Goal: Task Accomplishment & Management: Manage account settings

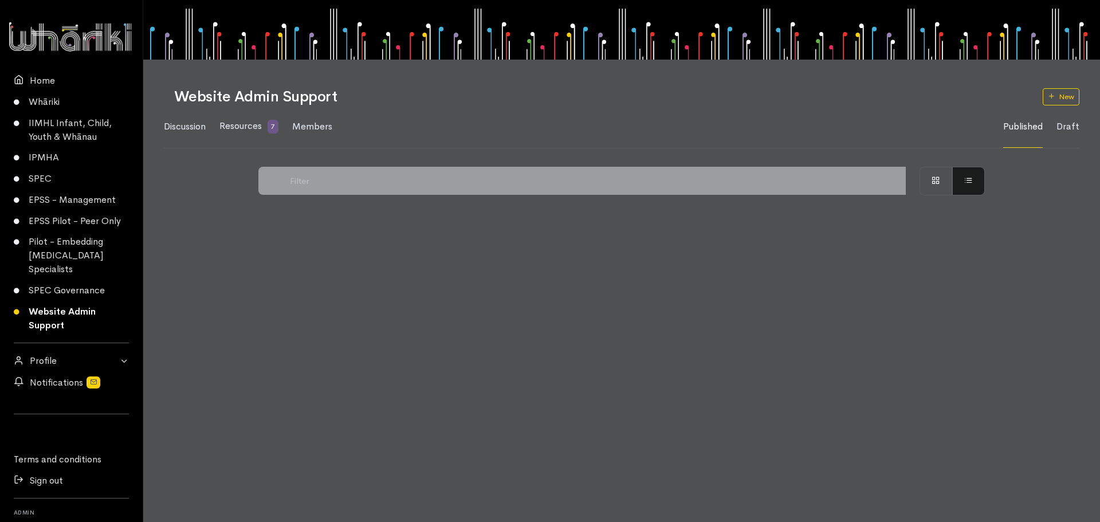
click at [47, 479] on link "Sign out" at bounding box center [71, 480] width 143 height 21
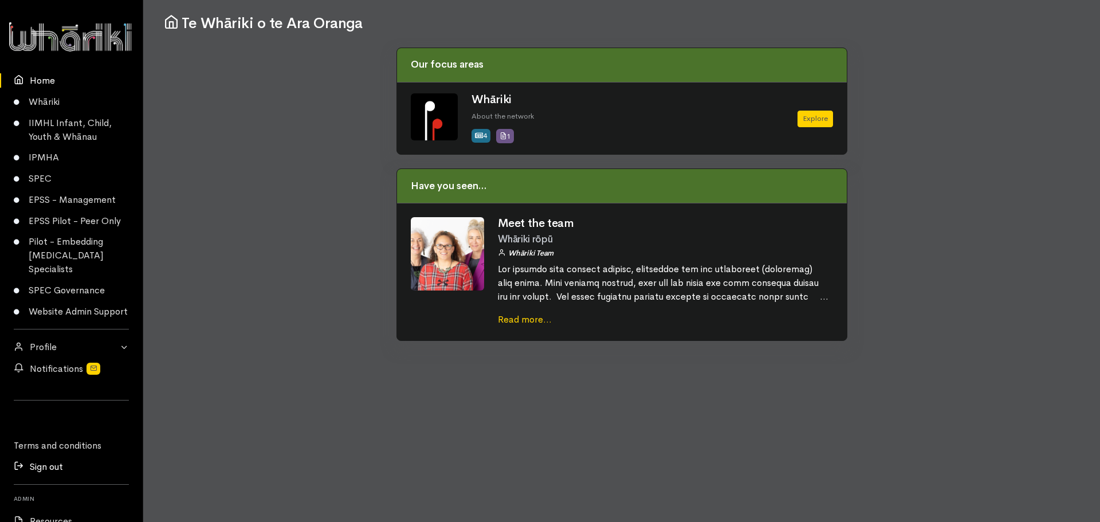
click at [45, 477] on link "Sign out" at bounding box center [71, 466] width 143 height 21
click at [37, 477] on link "Sign out" at bounding box center [71, 466] width 143 height 21
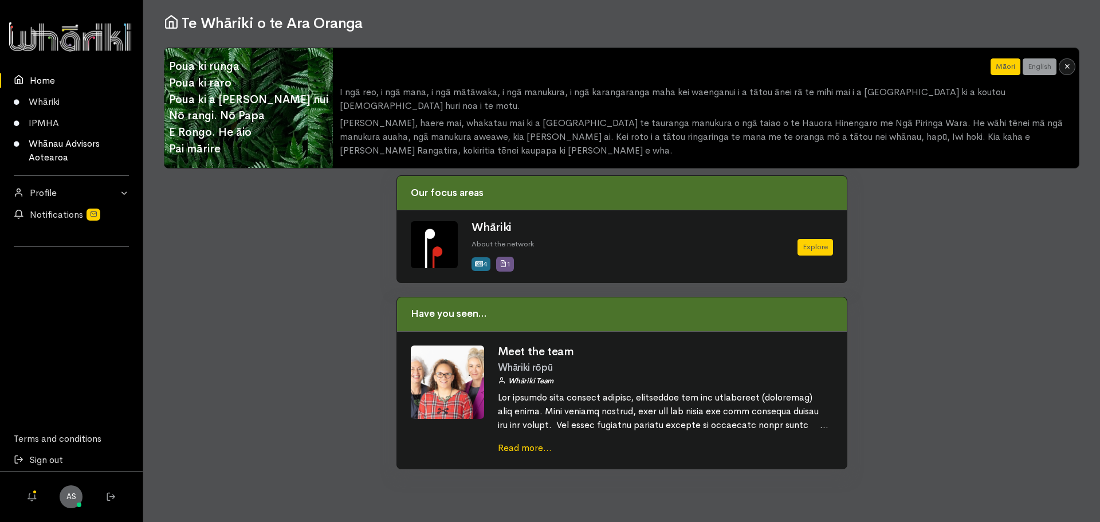
click at [53, 144] on link "Whānau Advisors Aotearoa" at bounding box center [71, 150] width 143 height 35
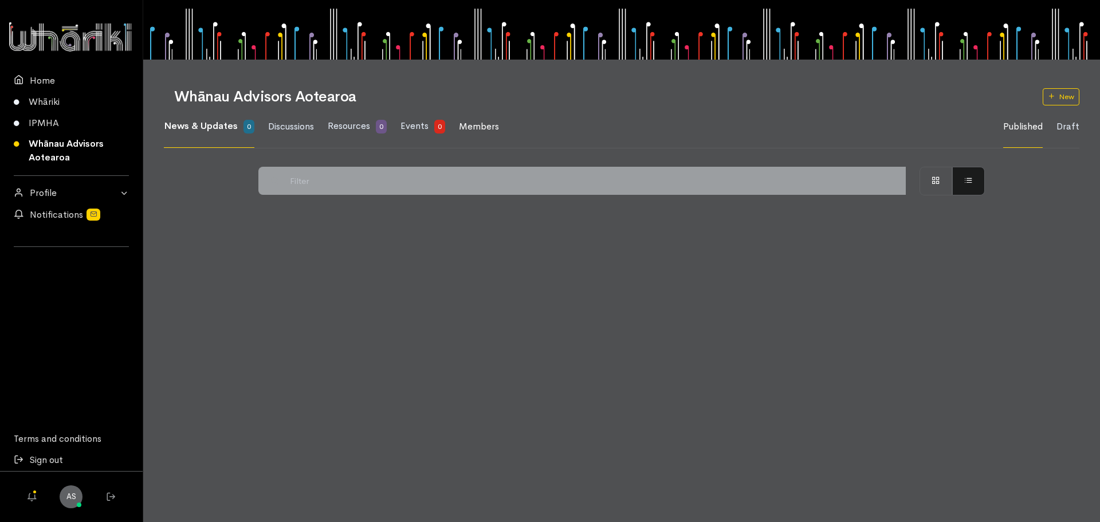
click at [473, 122] on span "Members" at bounding box center [479, 126] width 40 height 12
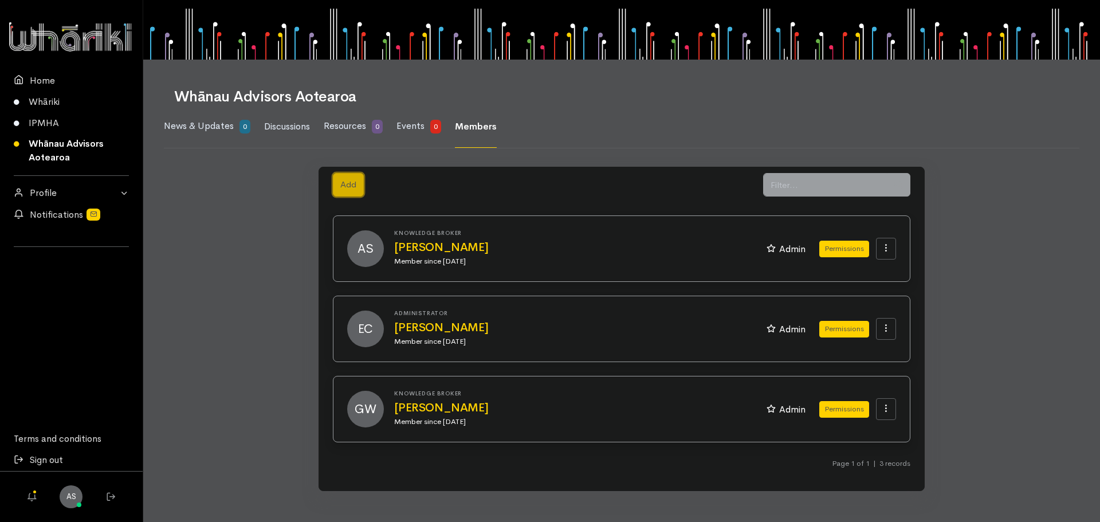
click at [354, 190] on button "Add" at bounding box center [348, 184] width 31 height 23
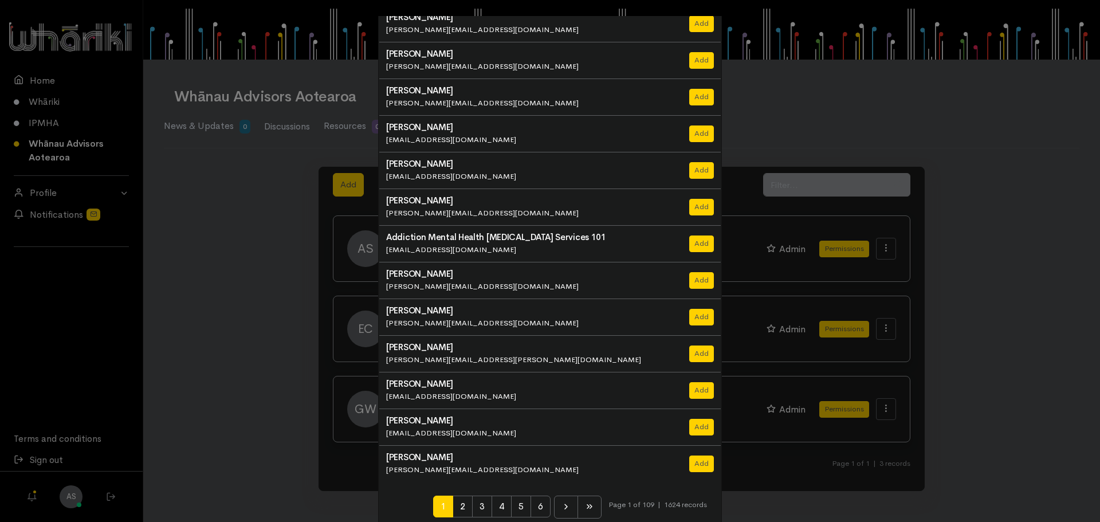
scroll to position [79, 0]
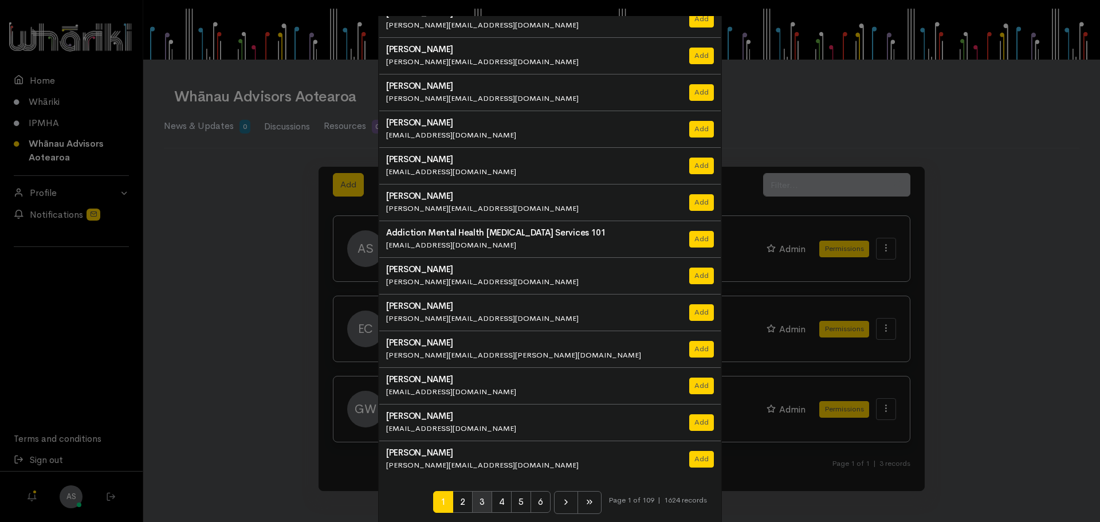
click at [478, 503] on span "3" at bounding box center [482, 502] width 20 height 22
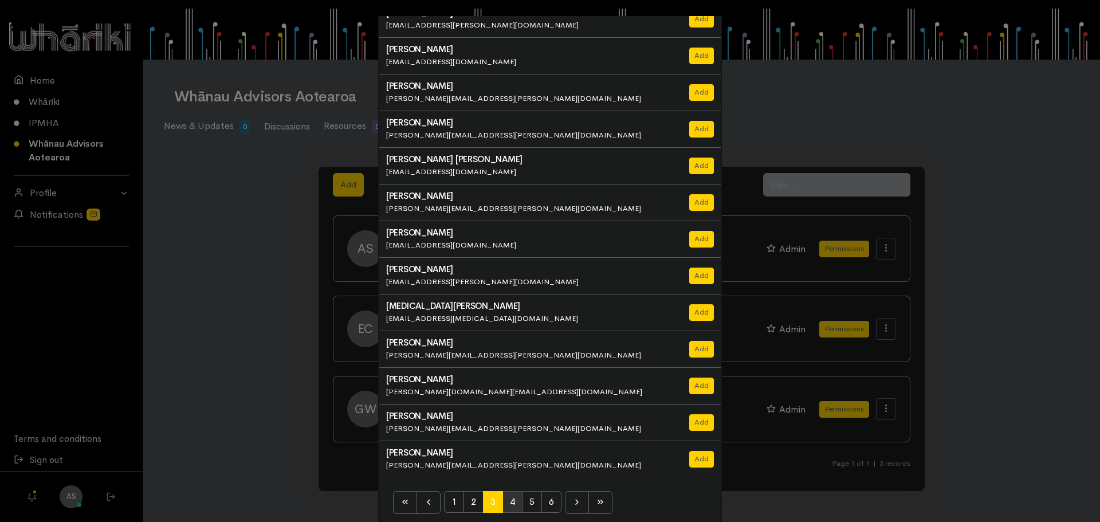
click at [506, 499] on span "4" at bounding box center [512, 502] width 20 height 22
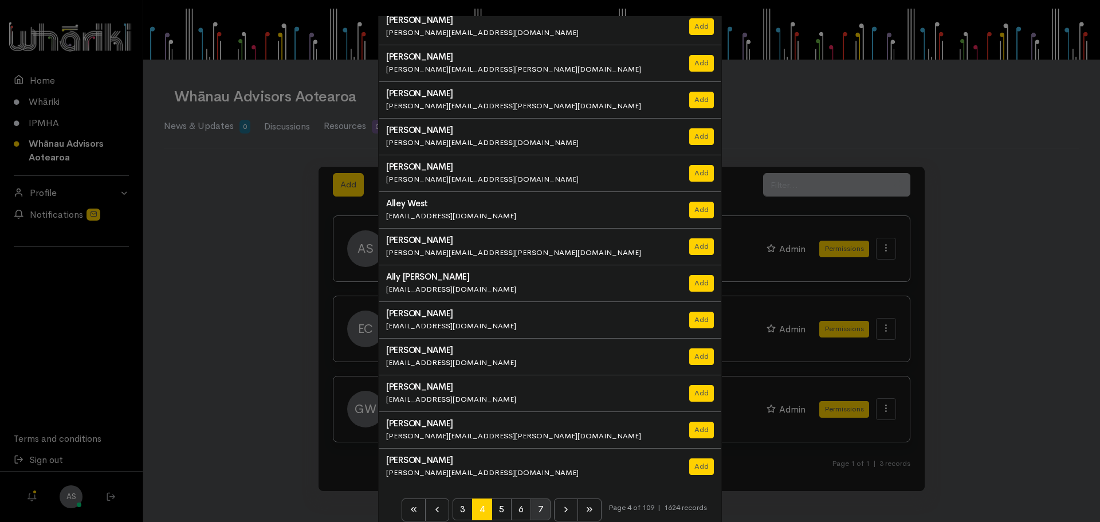
click at [533, 506] on span "7" at bounding box center [540, 509] width 20 height 22
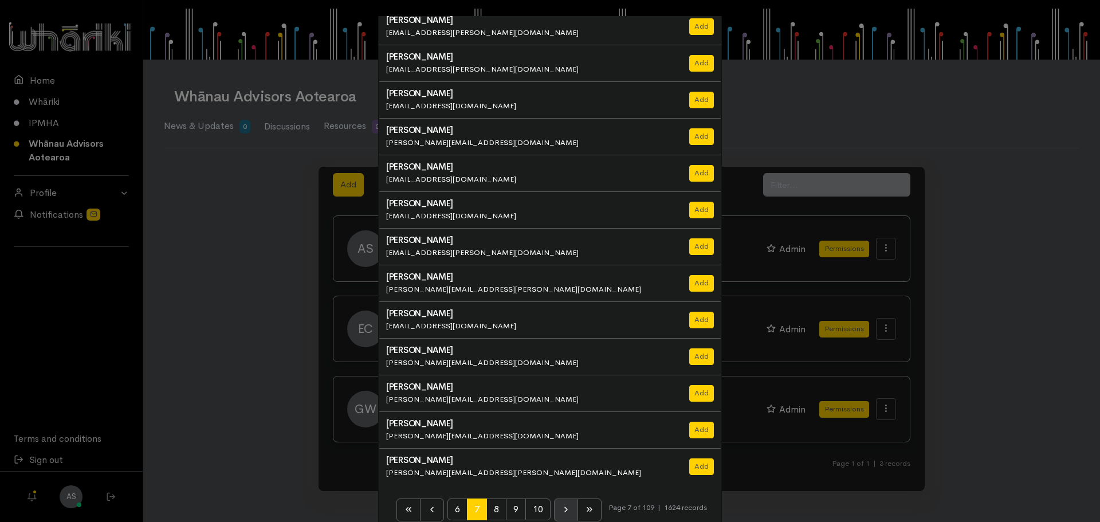
click at [561, 505] on icon at bounding box center [565, 509] width 9 height 9
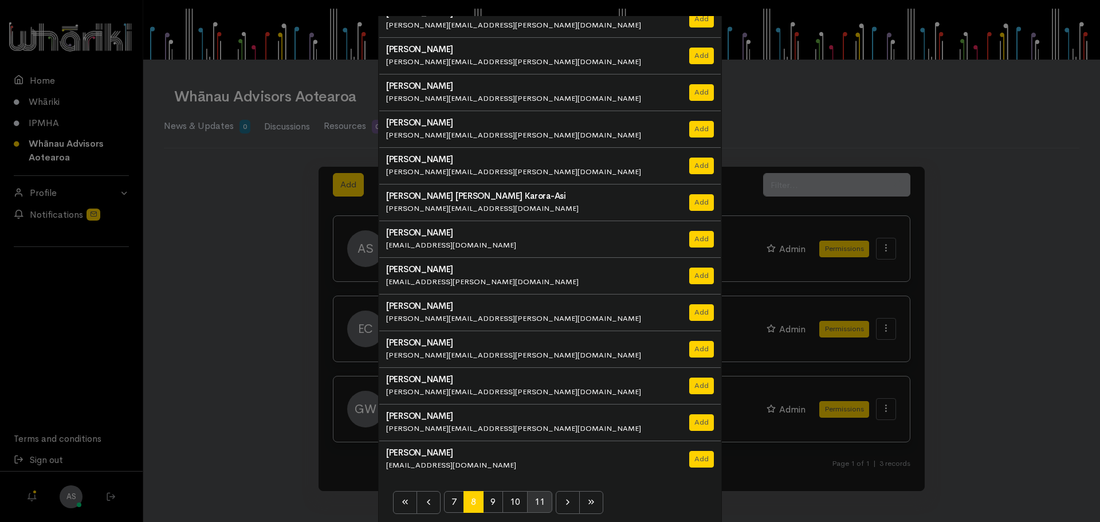
click at [540, 506] on span "11" at bounding box center [539, 502] width 25 height 22
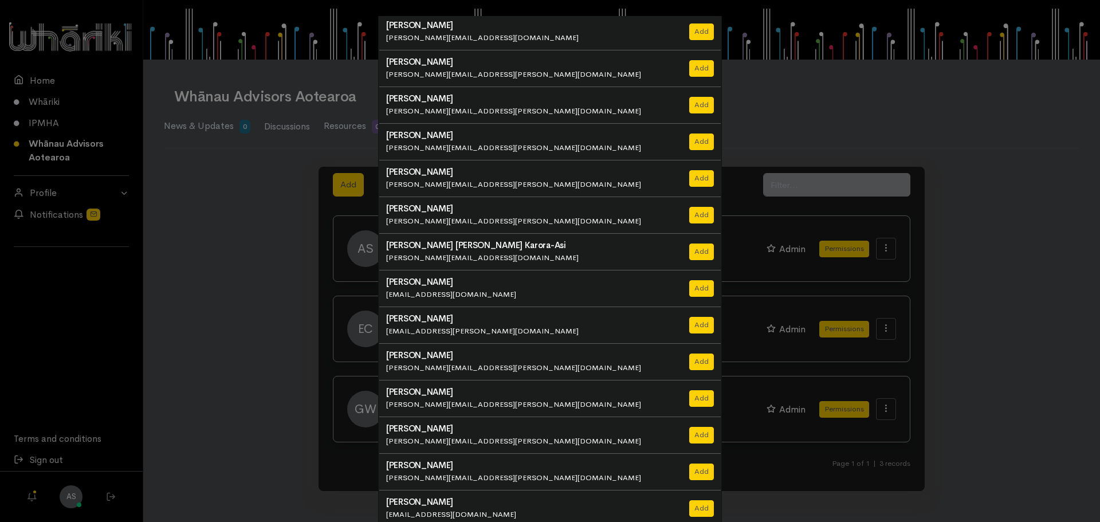
scroll to position [0, 0]
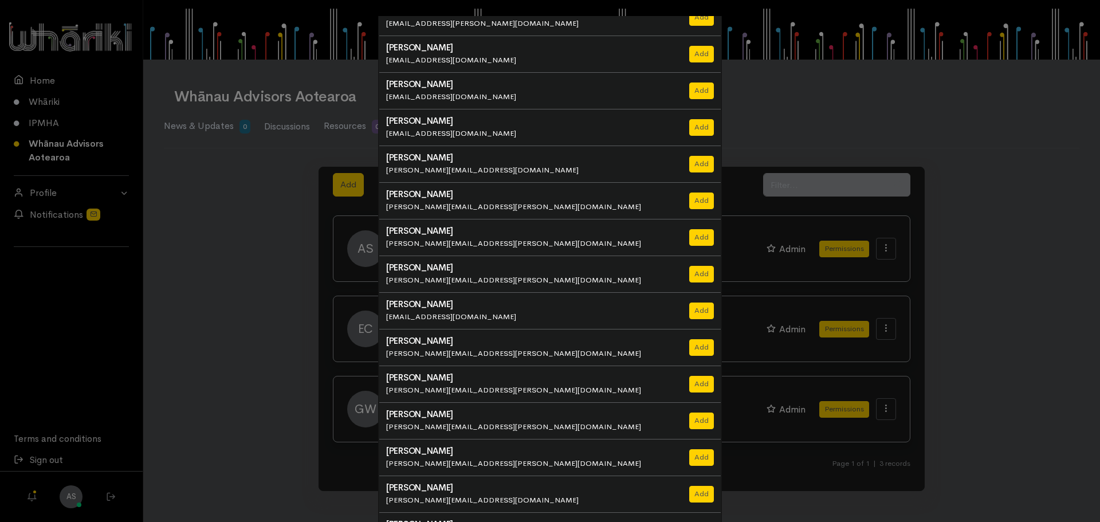
click at [206, 341] on div "Add new members × Avril Hunt avril.hunt@pathways.co.nz Add" at bounding box center [550, 261] width 1100 height 522
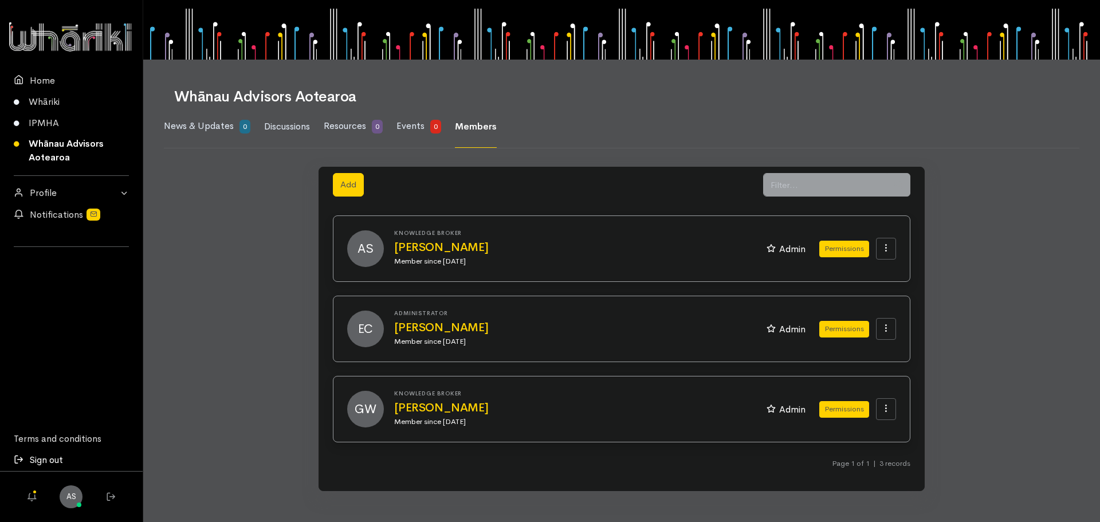
click at [52, 459] on link "Sign out" at bounding box center [71, 460] width 143 height 21
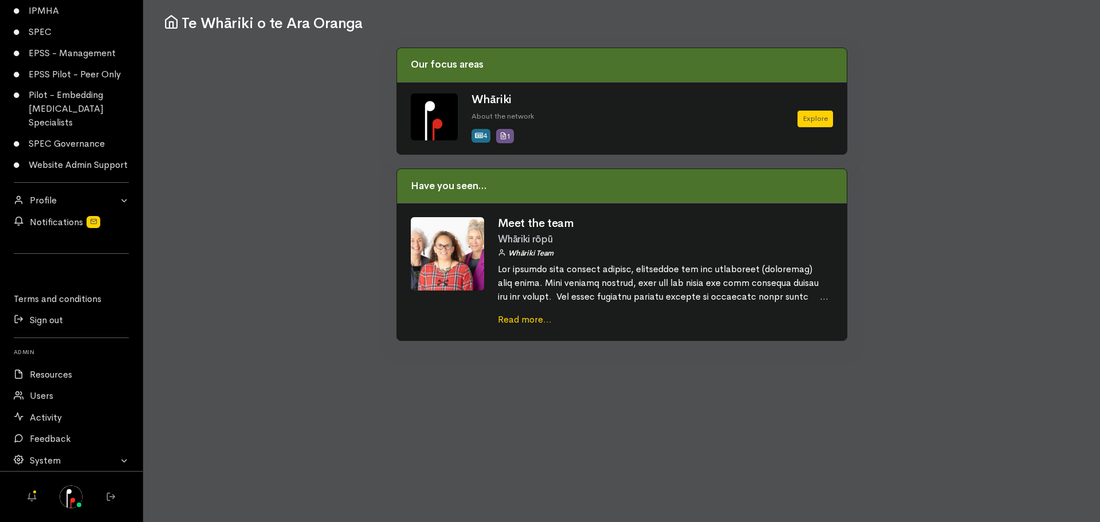
scroll to position [160, 0]
click at [42, 398] on link "Users" at bounding box center [71, 396] width 143 height 21
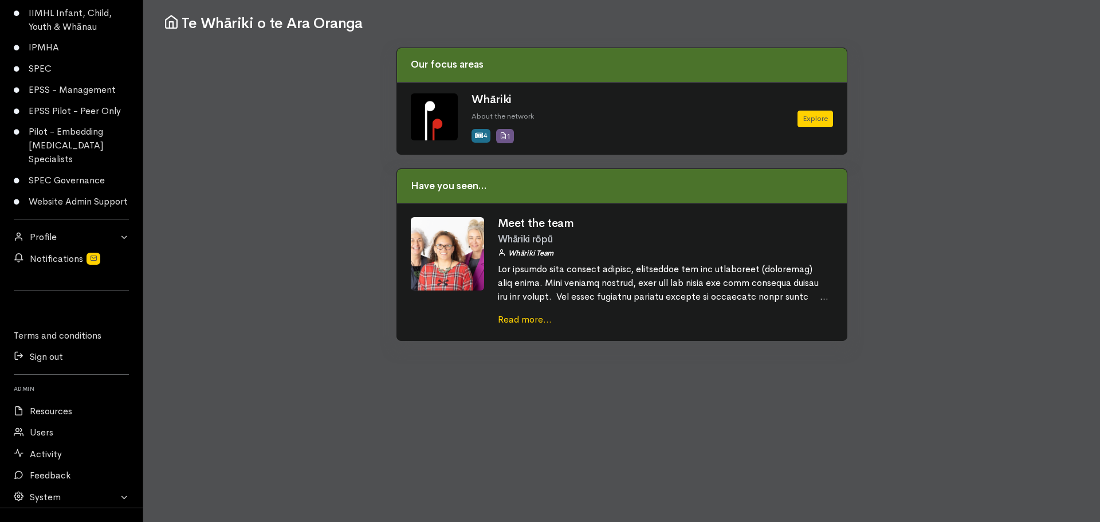
scroll to position [115, 0]
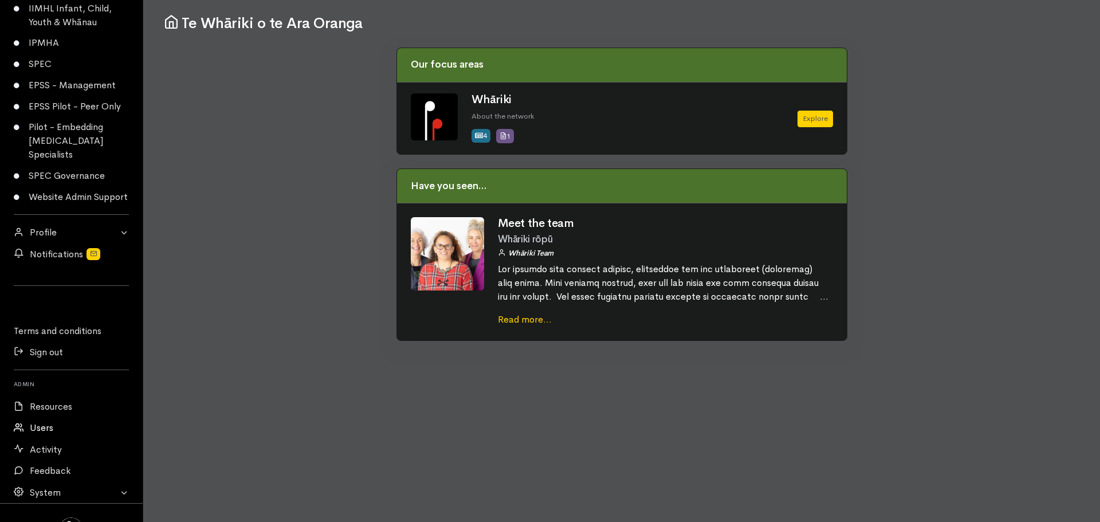
click at [36, 438] on link "Users" at bounding box center [71, 428] width 143 height 21
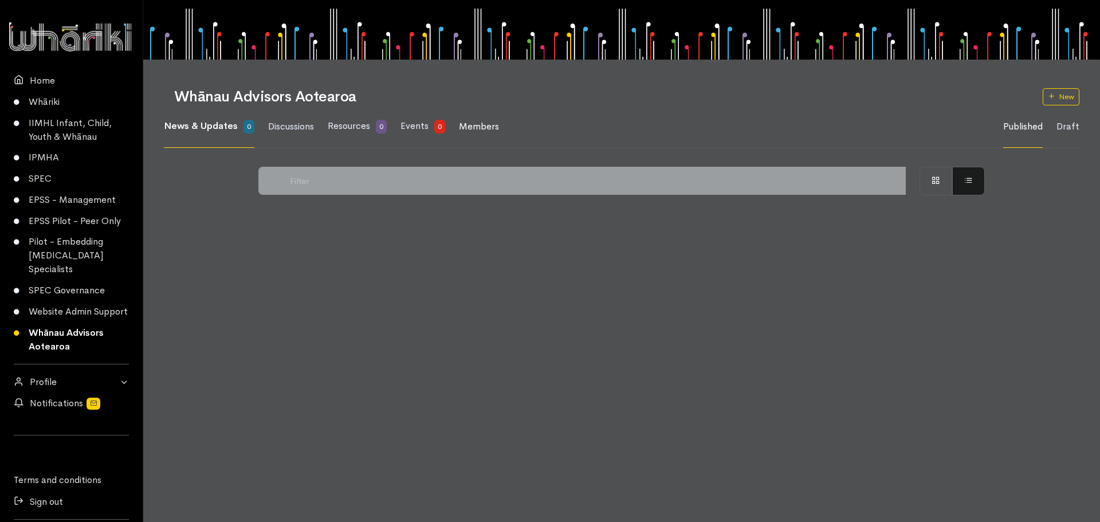
click at [487, 126] on span "Members" at bounding box center [479, 126] width 40 height 12
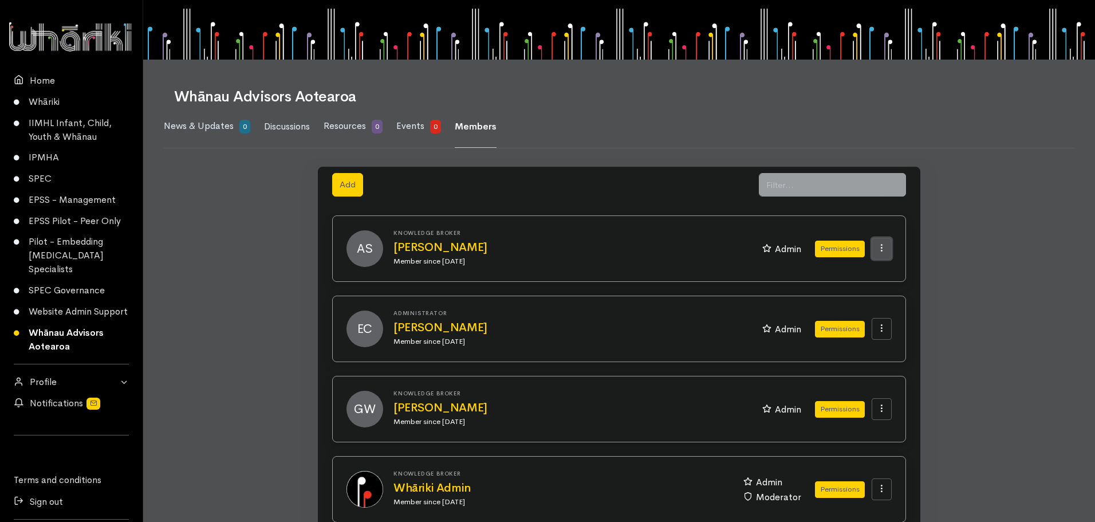
click at [880, 249] on icon at bounding box center [882, 248] width 10 height 10
click at [856, 276] on button "Remove users membership" at bounding box center [818, 275] width 143 height 21
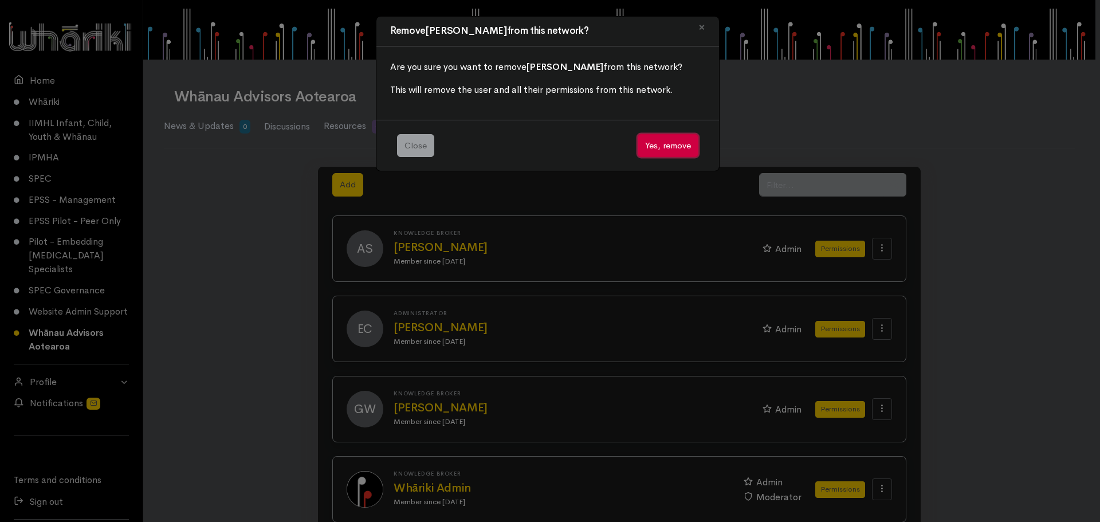
click at [675, 143] on button "Yes, remove" at bounding box center [668, 145] width 61 height 23
